Goal: Task Accomplishment & Management: Use online tool/utility

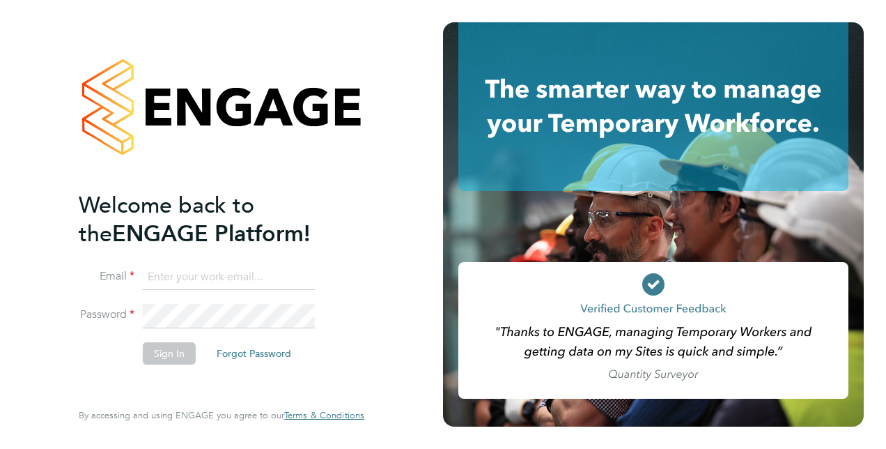
type input "charlotte.bramall@justice.gov.uk"
click at [174, 355] on button "Sign In" at bounding box center [169, 353] width 53 height 22
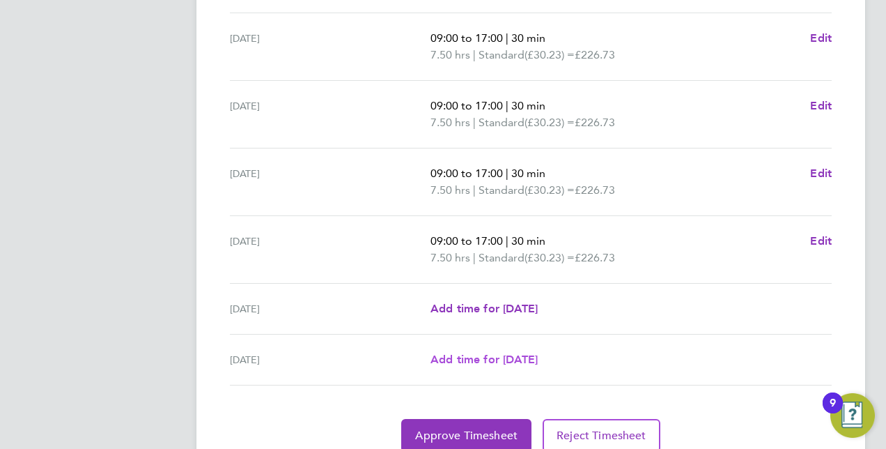
scroll to position [538, 0]
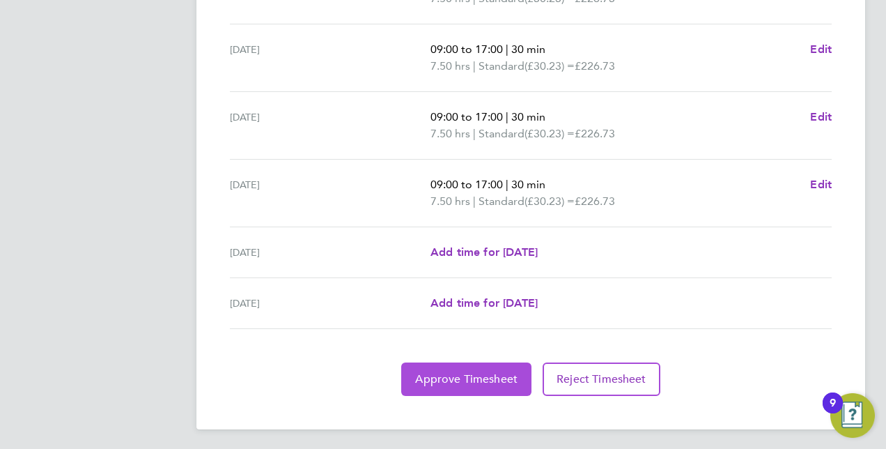
click at [464, 372] on span "Approve Timesheet" at bounding box center [466, 379] width 102 height 14
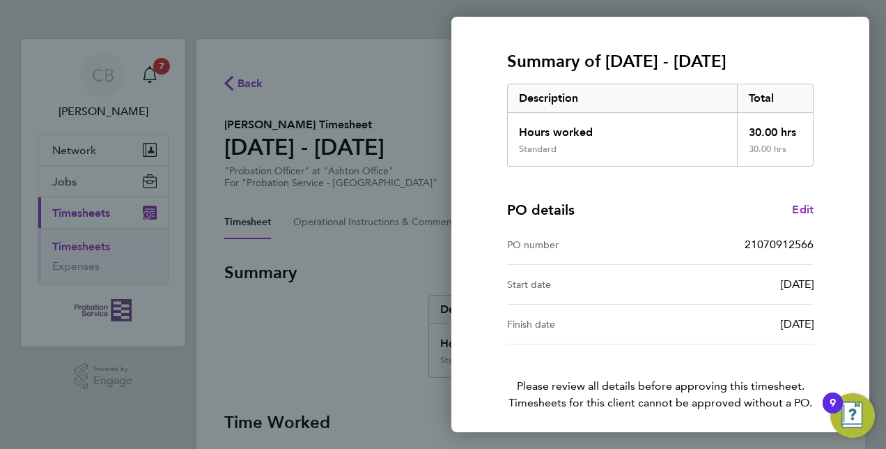
scroll to position [217, 0]
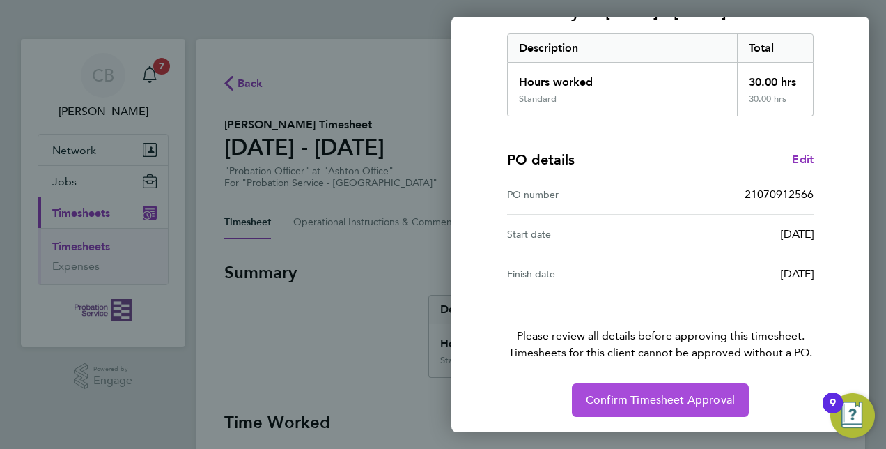
click at [672, 400] on span "Confirm Timesheet Approval" at bounding box center [660, 400] width 149 height 14
